Goal: Obtain resource: Obtain resource

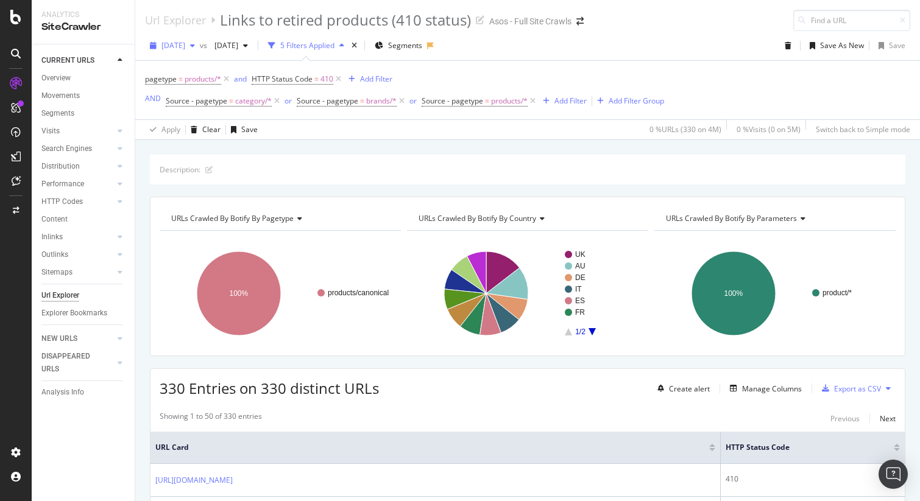
click at [185, 43] on span "[DATE]" at bounding box center [173, 45] width 24 height 10
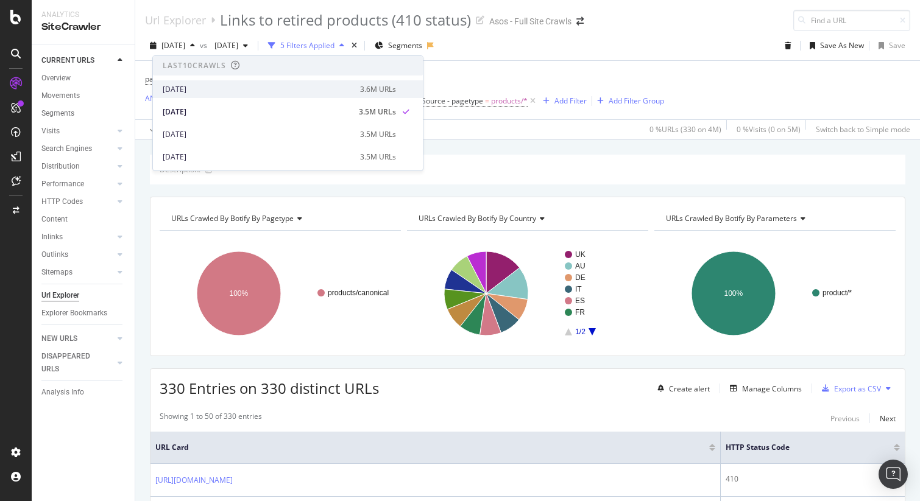
click at [189, 91] on div "2025 Sep. 2nd" at bounding box center [258, 89] width 190 height 11
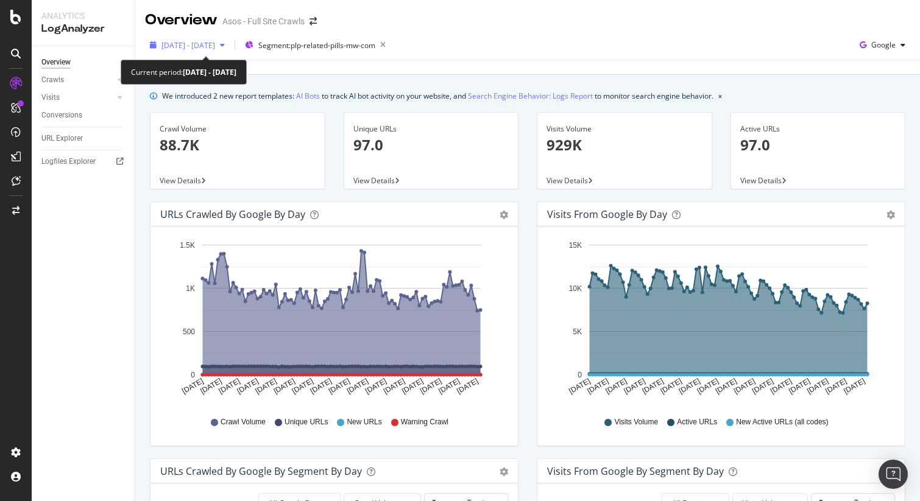
click at [206, 40] on span "2025 May. 25th - Aug. 24th" at bounding box center [188, 45] width 54 height 10
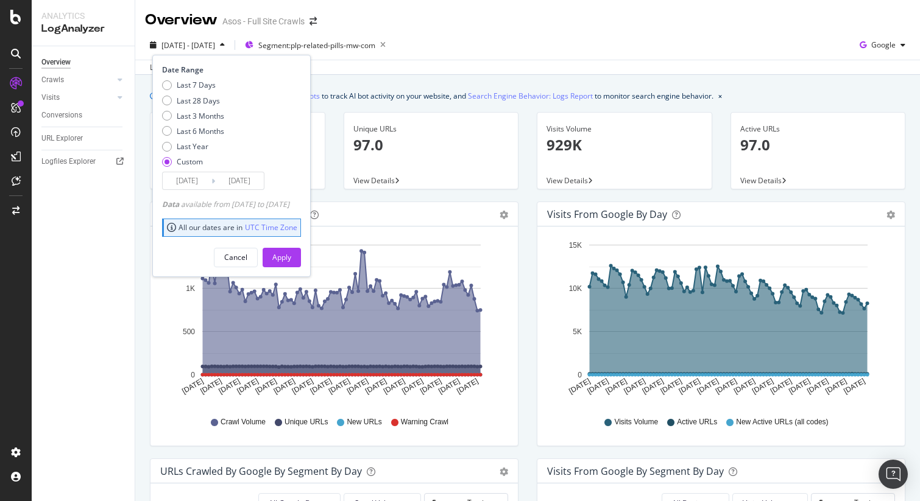
click at [228, 182] on input "2025/08/24" at bounding box center [239, 180] width 49 height 17
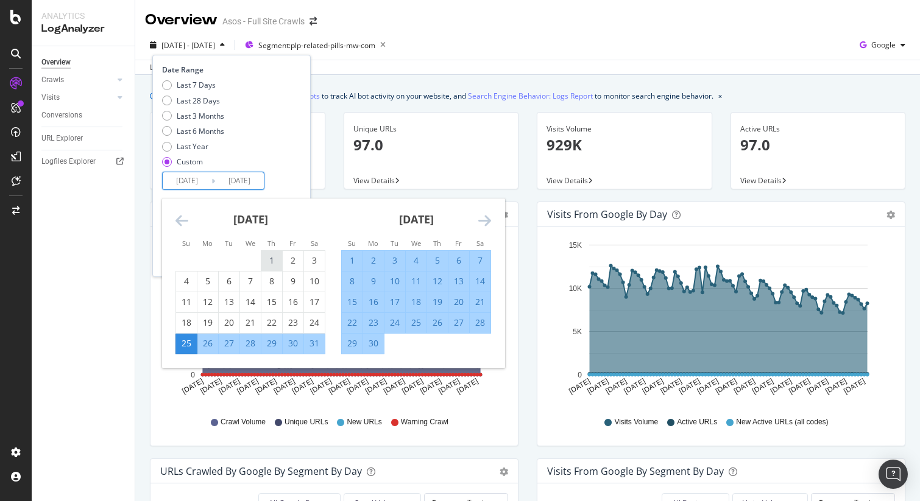
click at [270, 258] on div "1" at bounding box center [271, 261] width 21 height 12
type input "2025/05/01"
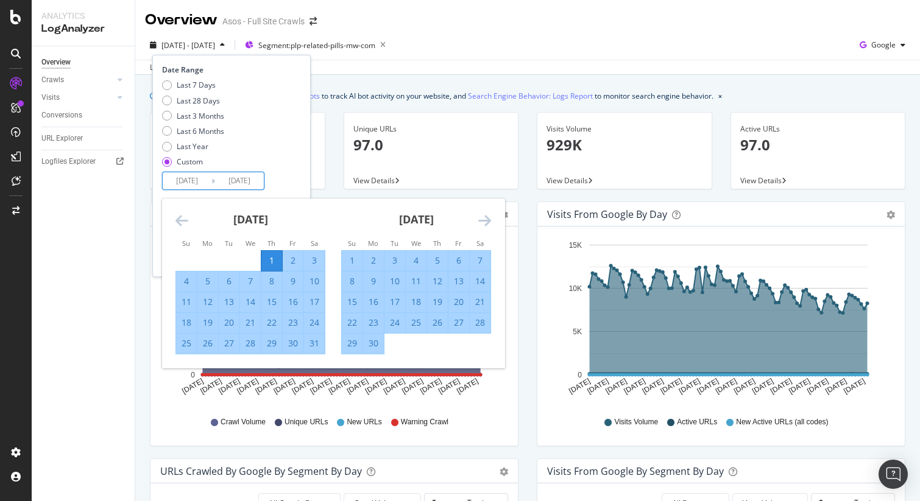
click at [247, 177] on input "2025/08/24" at bounding box center [239, 180] width 49 height 17
click at [486, 218] on icon "Move forward to switch to the next month." at bounding box center [484, 220] width 13 height 15
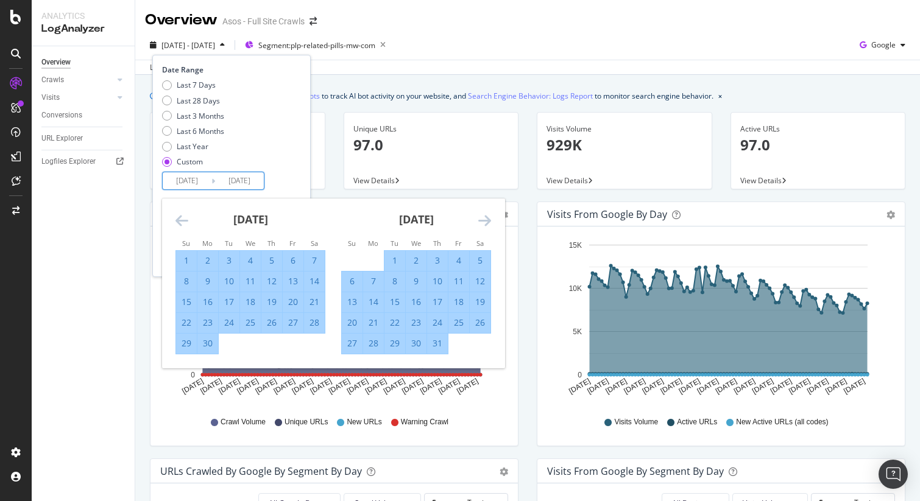
click at [486, 218] on icon "Move forward to switch to the next month." at bounding box center [484, 220] width 13 height 15
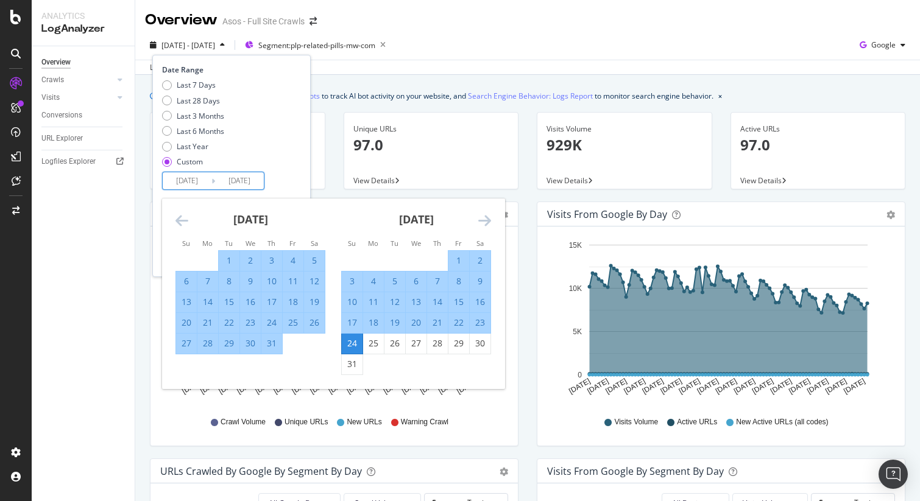
click at [347, 363] on div "31" at bounding box center [352, 364] width 21 height 12
type input "2025/08/31"
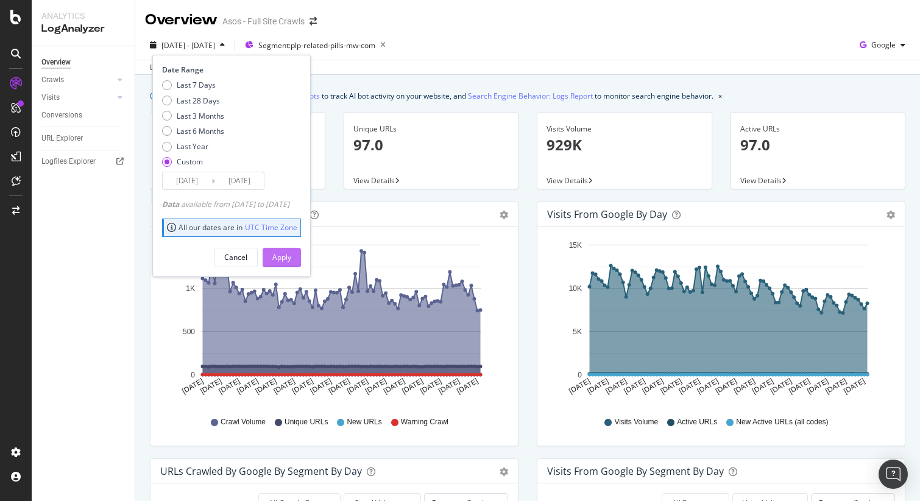
click at [291, 256] on div "Apply" at bounding box center [281, 257] width 19 height 10
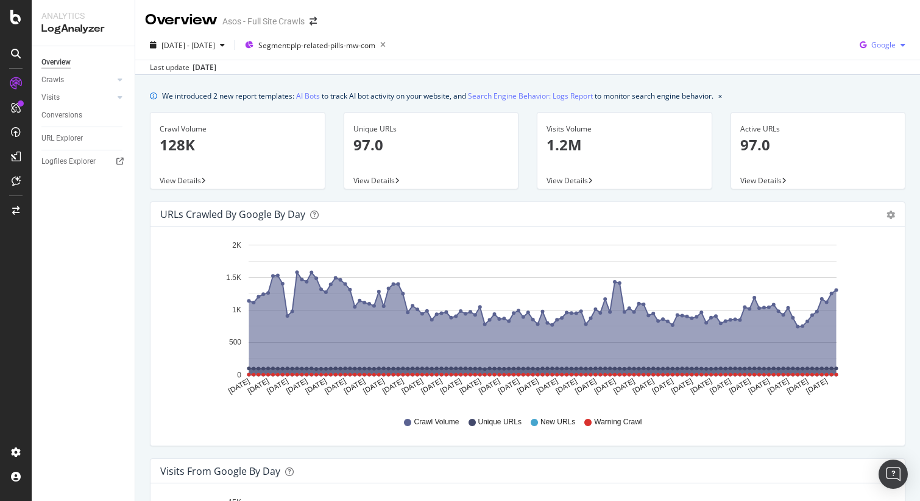
click at [884, 42] on span "Google" at bounding box center [883, 45] width 24 height 10
click at [878, 87] on span "Bing" at bounding box center [883, 92] width 45 height 11
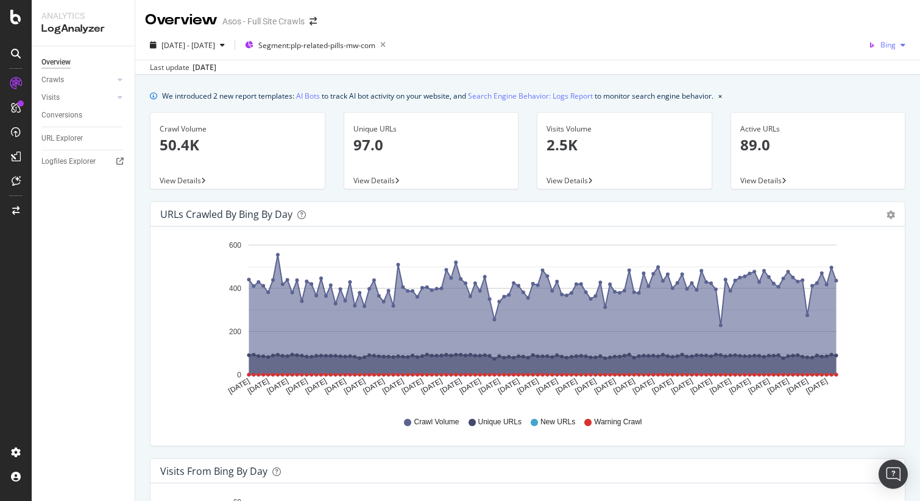
click at [879, 41] on icon "button" at bounding box center [871, 45] width 17 height 17
click at [874, 110] on span "OpenAI" at bounding box center [883, 114] width 45 height 11
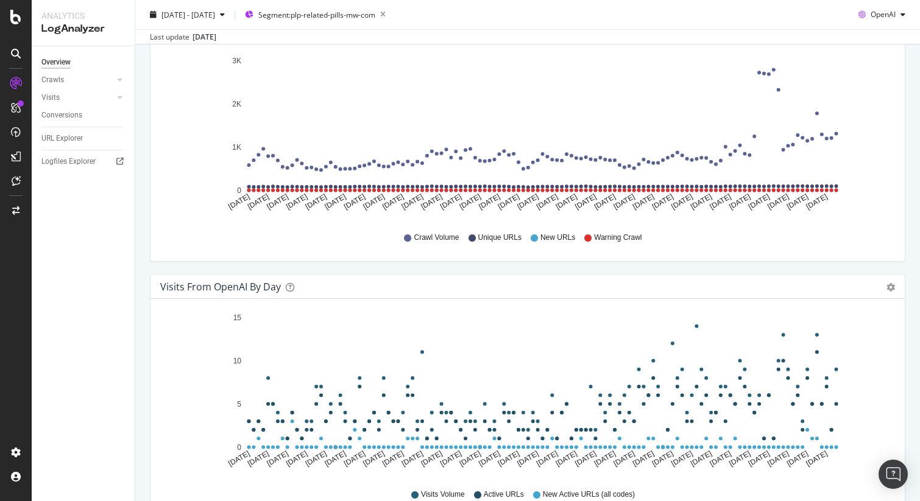
scroll to position [188, 0]
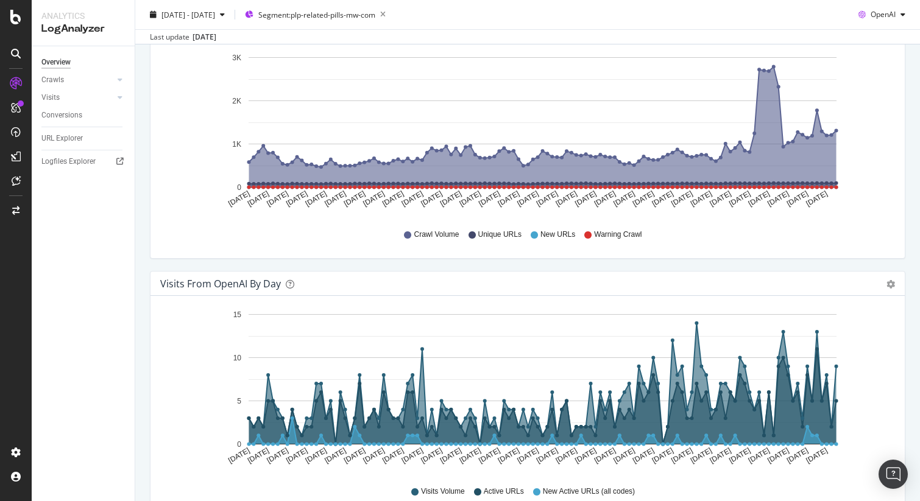
click at [890, 37] on div "Last update Sep. 05, 2025" at bounding box center [527, 36] width 785 height 15
click at [882, 12] on span "OpenAI" at bounding box center [883, 14] width 25 height 10
click at [878, 109] on span "Other AI Bots" at bounding box center [883, 106] width 45 height 11
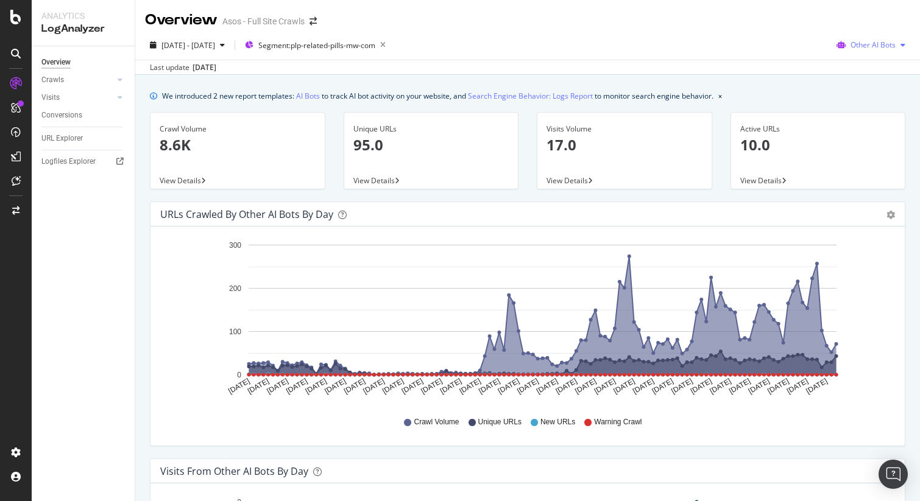
click at [881, 44] on span "Other AI Bots" at bounding box center [872, 45] width 45 height 10
click at [872, 110] on span "OpenAI" at bounding box center [881, 114] width 48 height 11
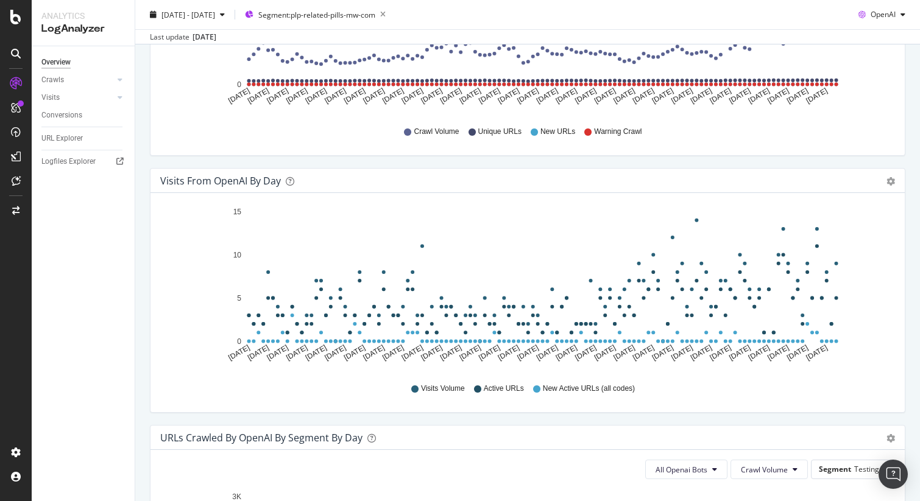
scroll to position [223, 0]
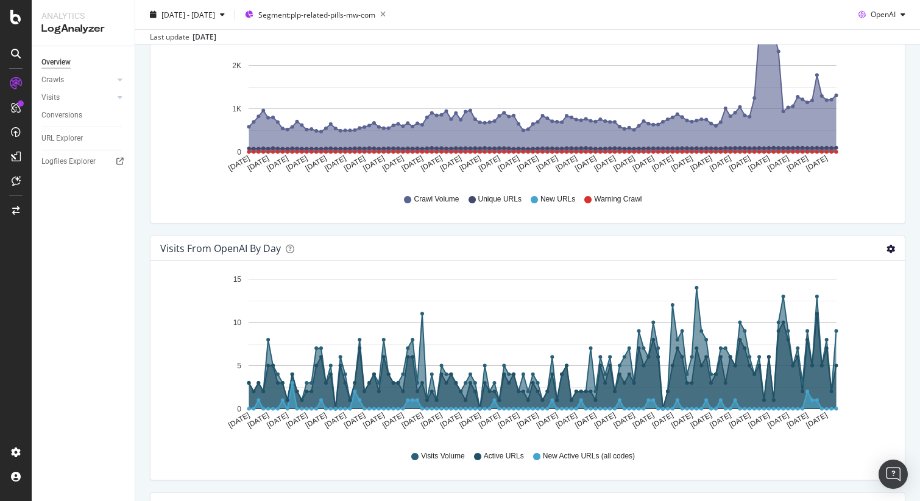
click at [892, 250] on icon "gear" at bounding box center [890, 249] width 9 height 9
click at [885, 301] on span "Table" at bounding box center [855, 298] width 96 height 18
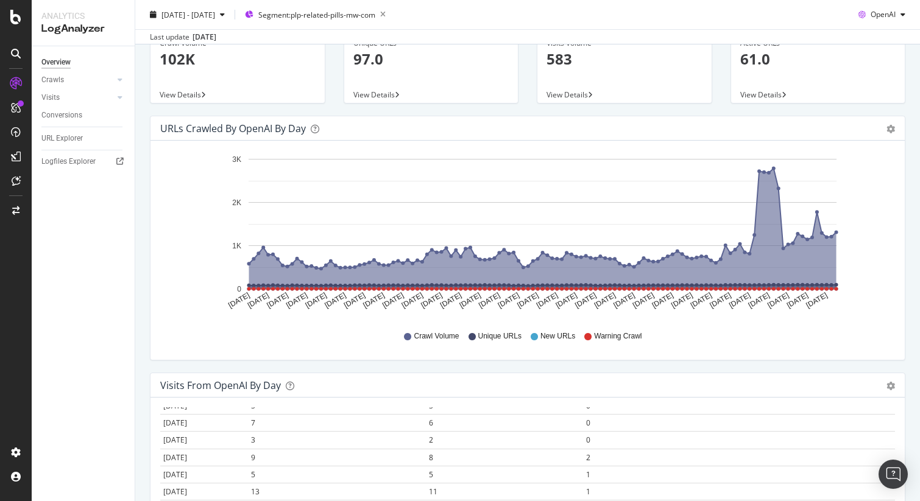
scroll to position [0, 0]
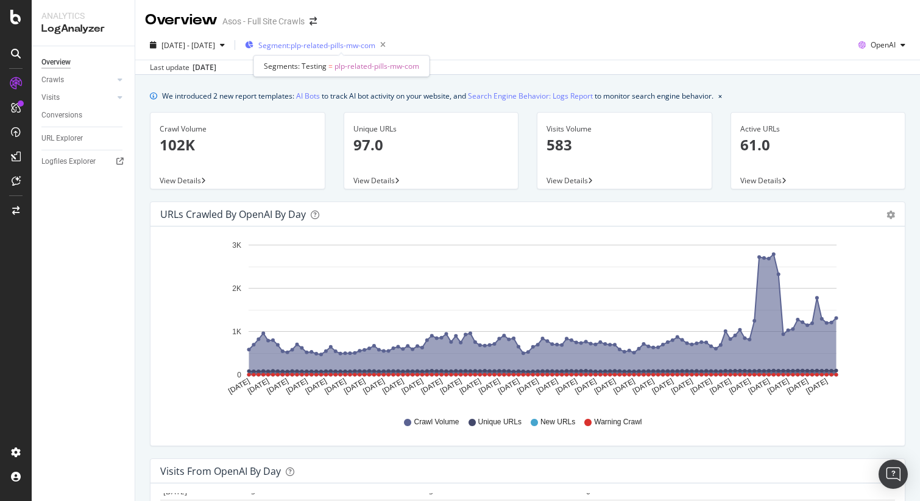
click at [375, 44] on span "Segment: plp-related-pills-mw-com" at bounding box center [316, 45] width 117 height 10
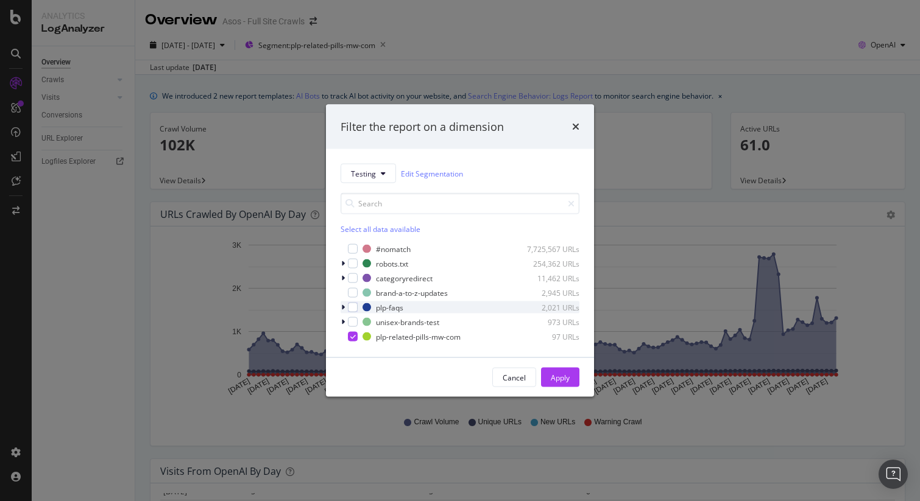
click at [345, 307] on div "modal" at bounding box center [344, 308] width 7 height 12
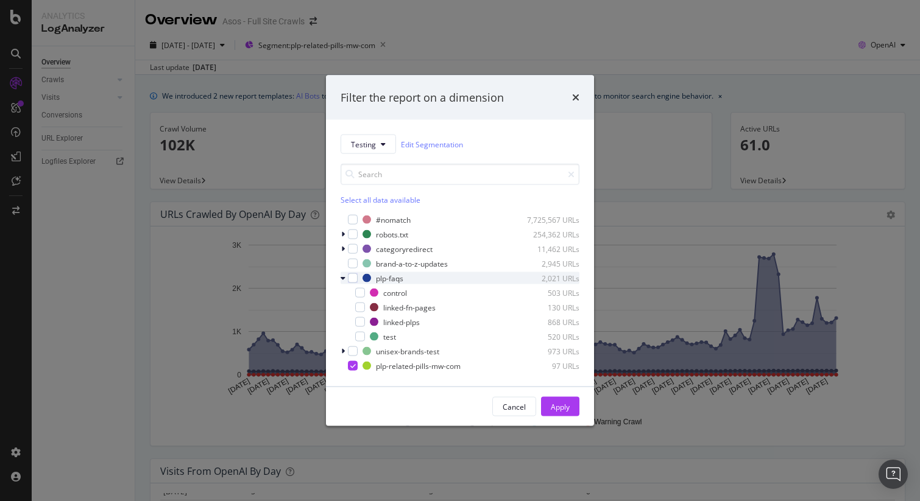
click at [343, 280] on icon "modal" at bounding box center [343, 278] width 5 height 7
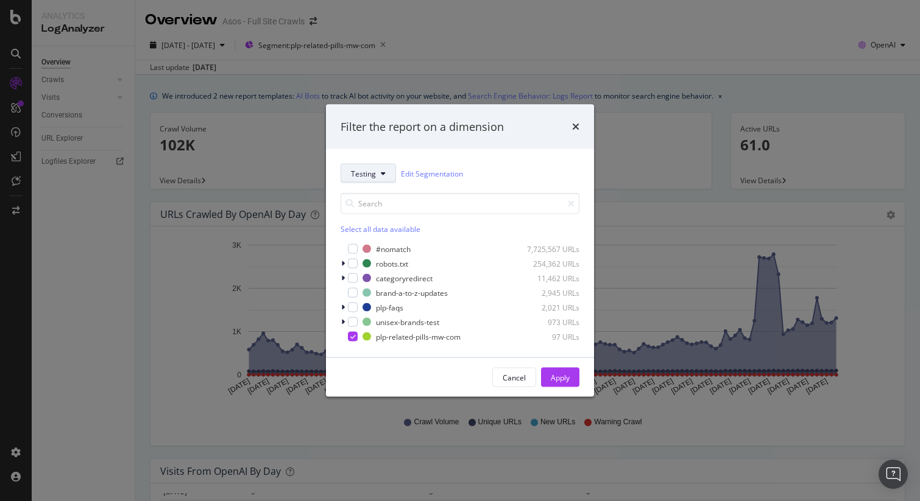
click at [381, 171] on icon "modal" at bounding box center [383, 173] width 5 height 7
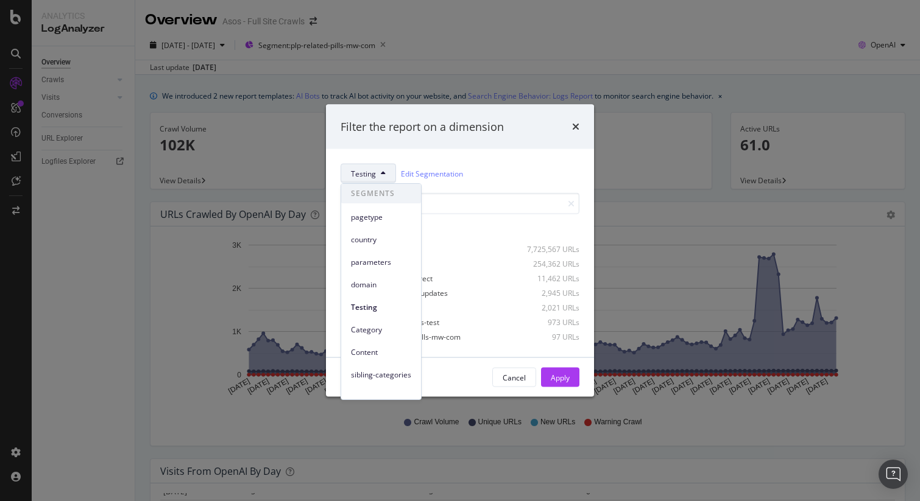
click at [388, 352] on span "Content" at bounding box center [381, 352] width 60 height 11
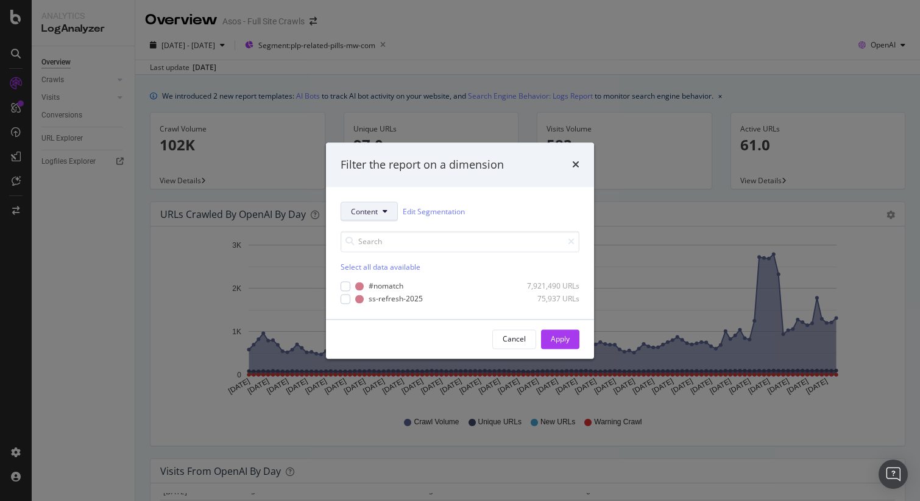
click at [383, 210] on icon "modal" at bounding box center [385, 211] width 5 height 7
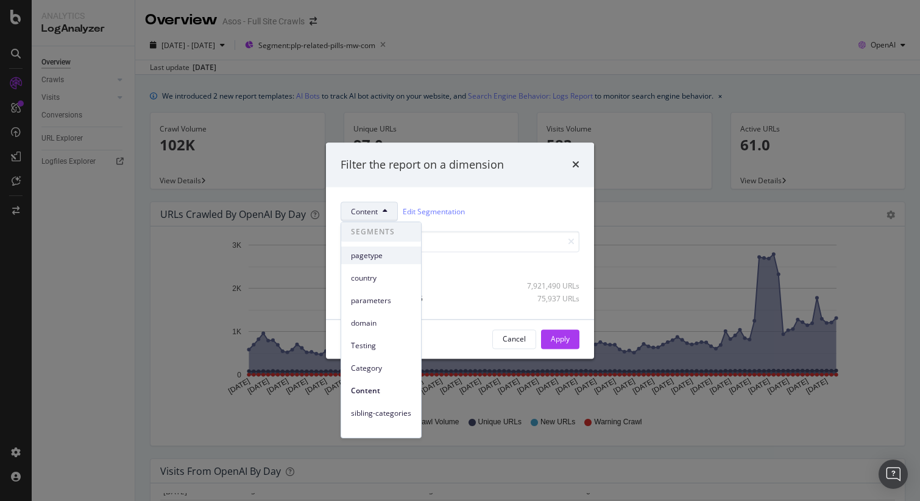
click at [384, 261] on span "pagetype" at bounding box center [381, 255] width 60 height 11
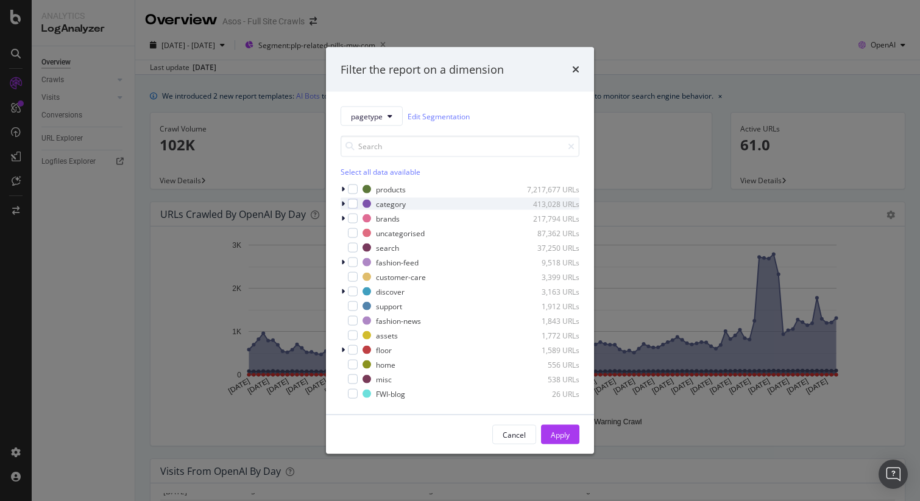
click at [344, 202] on icon "modal" at bounding box center [343, 203] width 4 height 7
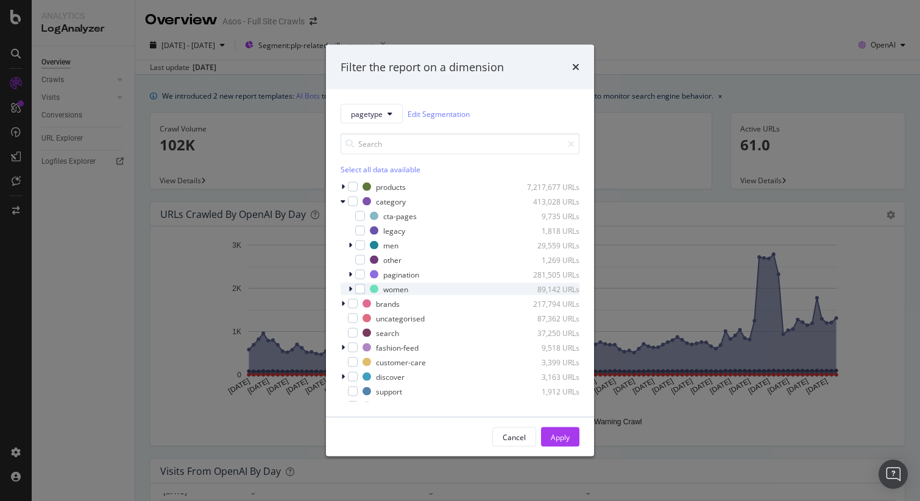
click at [351, 291] on icon "modal" at bounding box center [350, 289] width 4 height 7
click at [362, 288] on div "modal" at bounding box center [360, 287] width 10 height 10
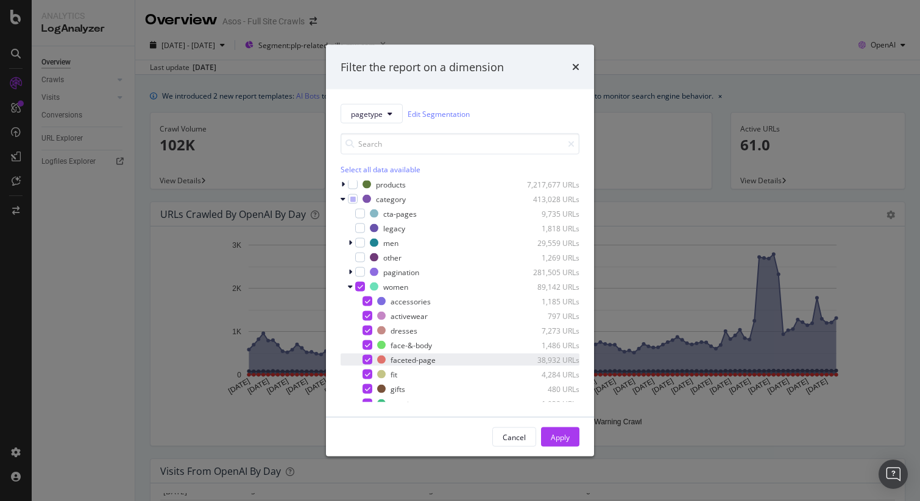
click at [367, 358] on icon "modal" at bounding box center [367, 360] width 5 height 6
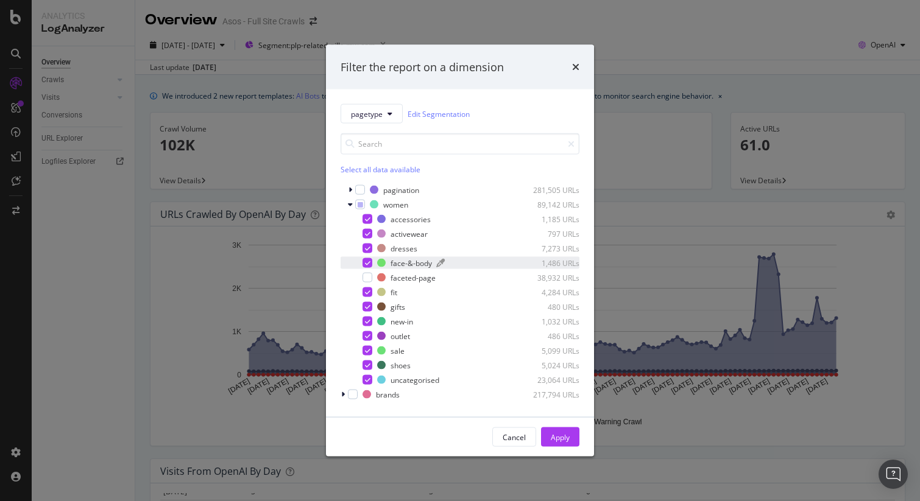
scroll to position [86, 0]
click at [369, 338] on icon "modal" at bounding box center [367, 335] width 5 height 6
click at [368, 319] on icon "modal" at bounding box center [367, 320] width 5 height 6
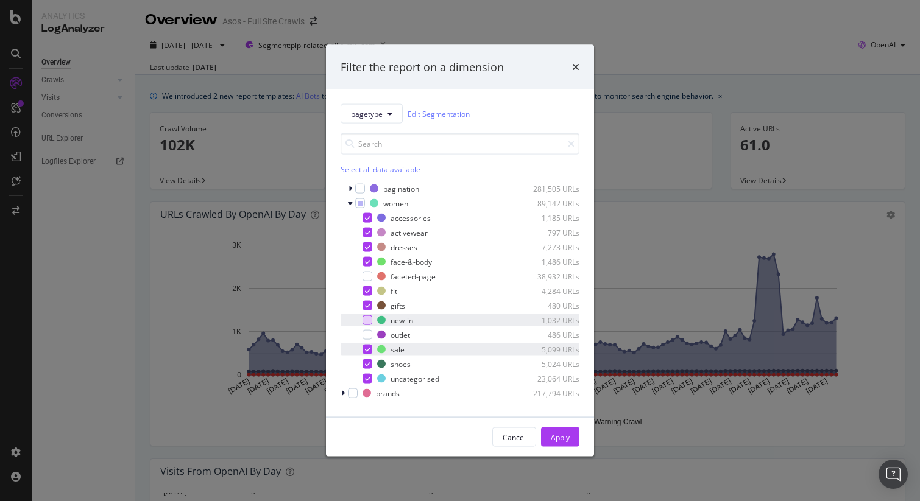
click at [370, 347] on div "modal" at bounding box center [367, 350] width 10 height 10
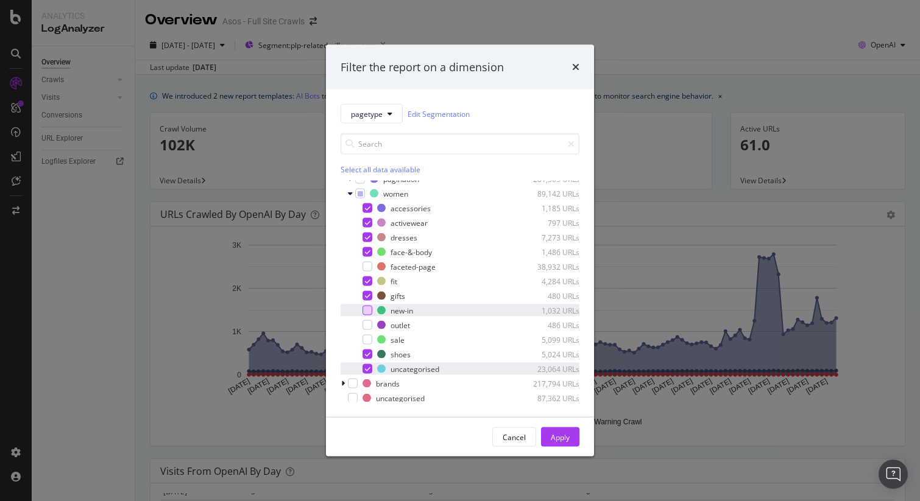
click at [369, 365] on div "modal" at bounding box center [367, 369] width 10 height 10
click at [562, 439] on div "Apply" at bounding box center [560, 437] width 19 height 10
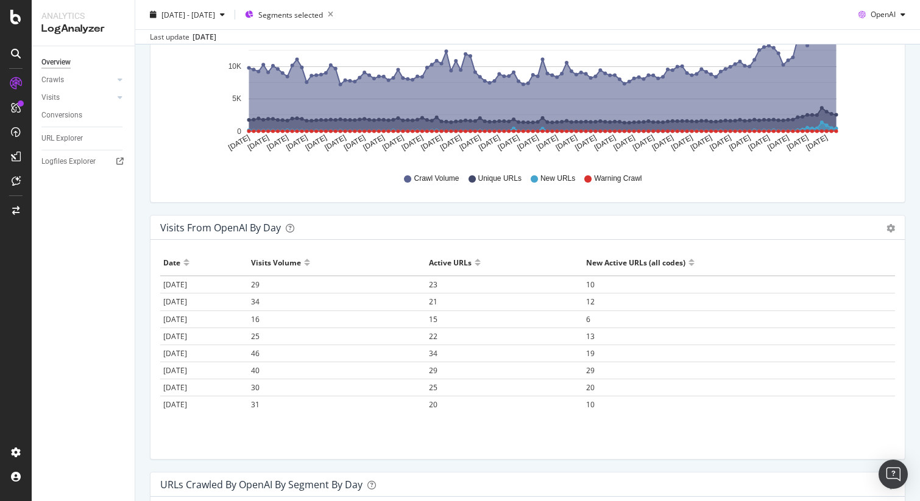
scroll to position [247, 0]
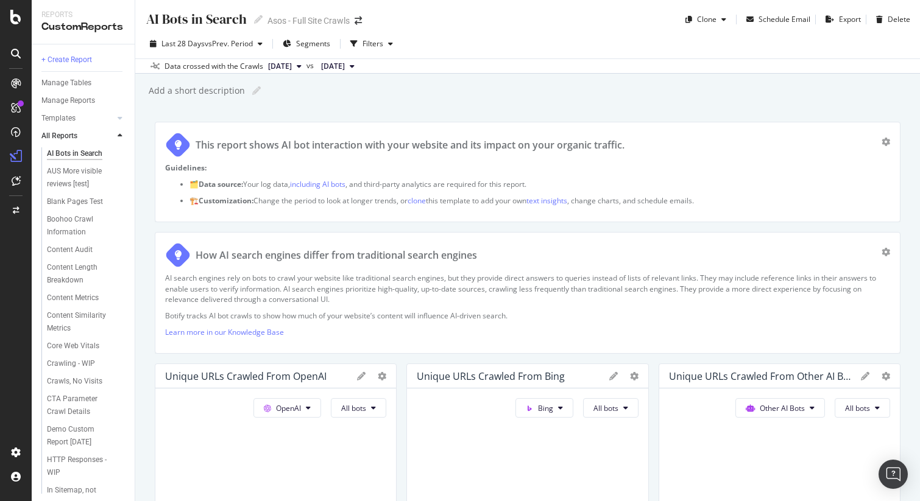
scroll to position [2066, 0]
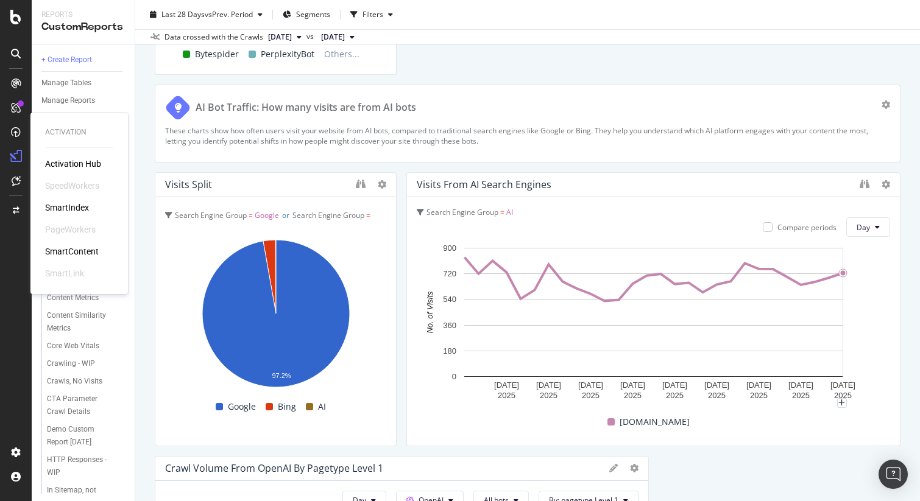
click at [86, 248] on div "SmartContent" at bounding box center [72, 252] width 54 height 12
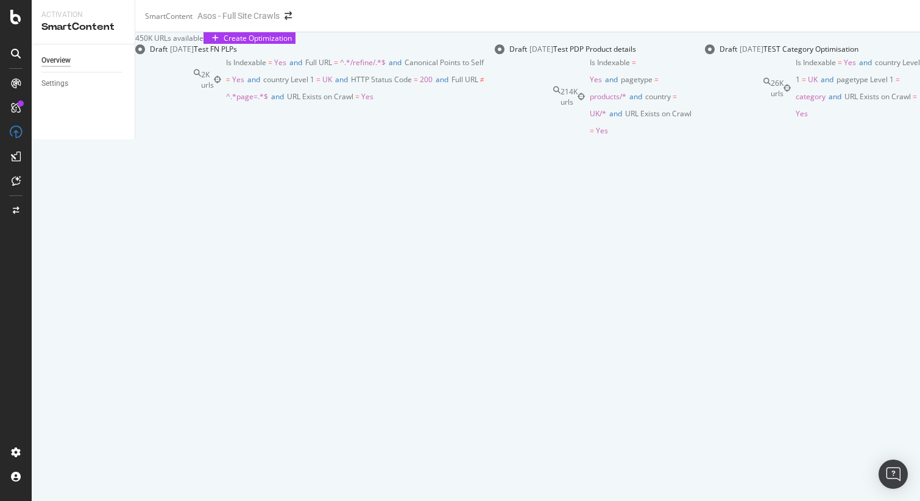
click at [763, 54] on div "TEST Category Optimisation" at bounding box center [810, 49] width 95 height 10
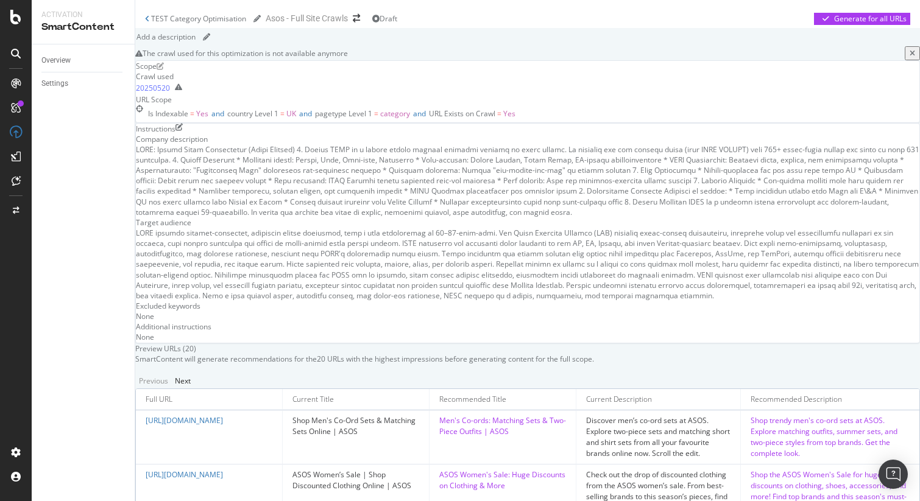
scroll to position [157, 0]
click at [193, 247] on div "Company description Target audience Excluded keywords None Additional instructi…" at bounding box center [527, 238] width 783 height 209
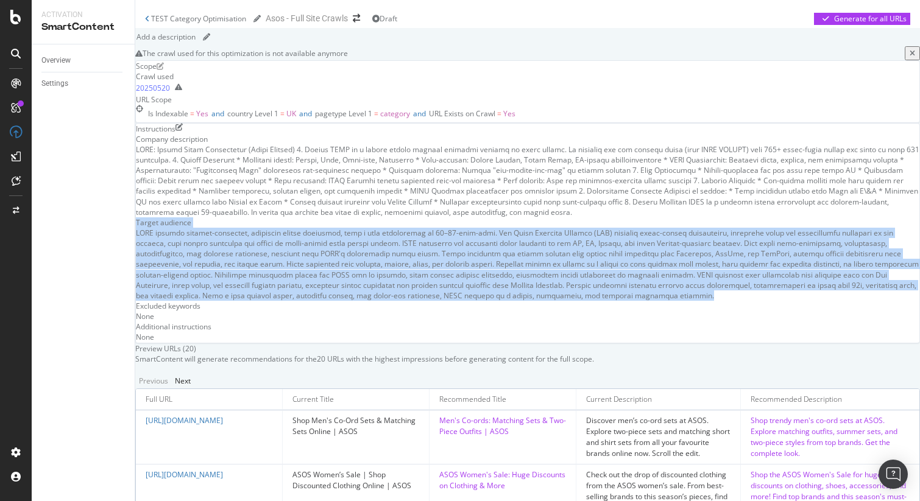
drag, startPoint x: 167, startPoint y: 224, endPoint x: 394, endPoint y: 309, distance: 242.4
click at [394, 309] on div "Company description Target audience Excluded keywords None Additional instructi…" at bounding box center [527, 238] width 783 height 209
copy div "Loremi dolorsit AMET consect adipisc-elitseddo, eiusmodte incidi utlaboree, dol…"
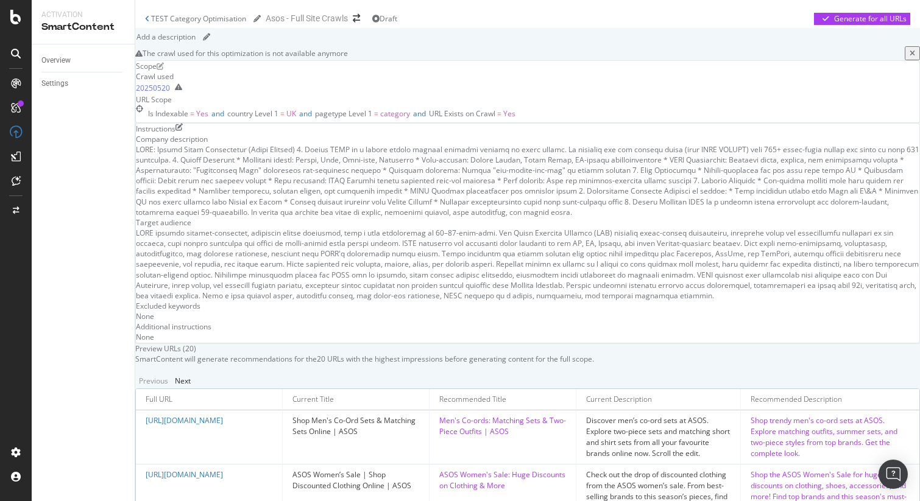
click at [166, 127] on div "Instructions Company description Target audience Excluded keywords None Additio…" at bounding box center [527, 233] width 785 height 221
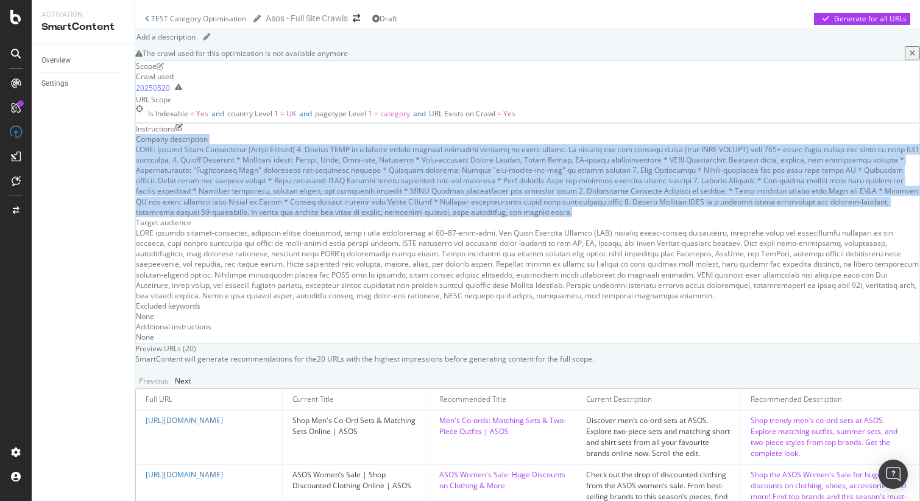
drag, startPoint x: 167, startPoint y: 129, endPoint x: 853, endPoint y: 205, distance: 690.1
click at [853, 205] on div "Company description Target audience Excluded keywords None Additional instructi…" at bounding box center [527, 238] width 783 height 209
copy div "Company description ASOS: Unique Value Proposition (Short Summary) 1. Domain AS…"
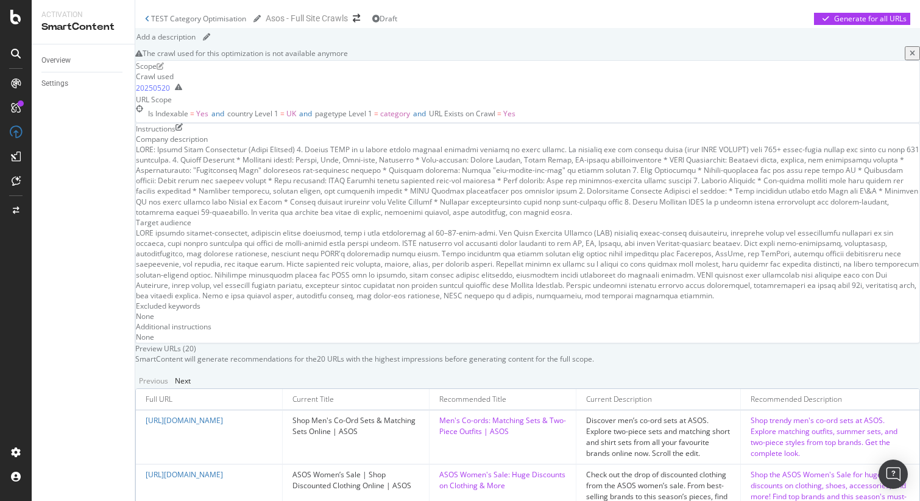
click at [845, 322] on div "None" at bounding box center [527, 316] width 783 height 10
